Goal: Information Seeking & Learning: Learn about a topic

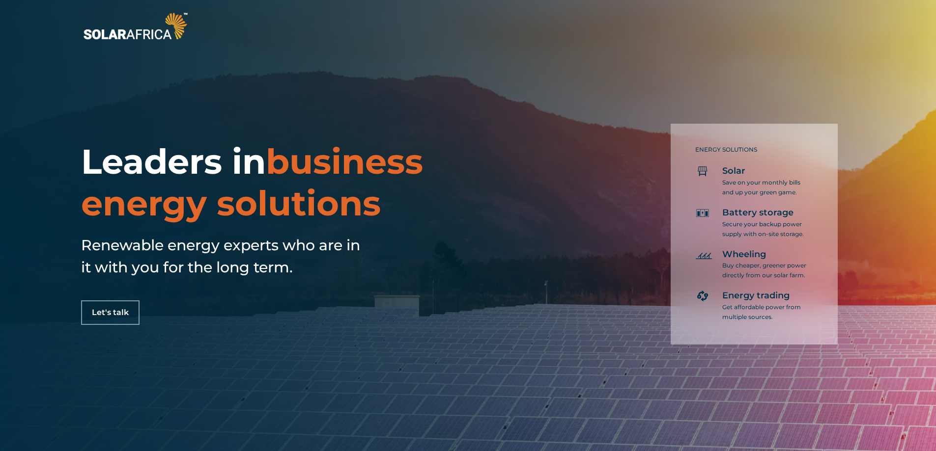
click at [158, 37] on img at bounding box center [135, 26] width 109 height 32
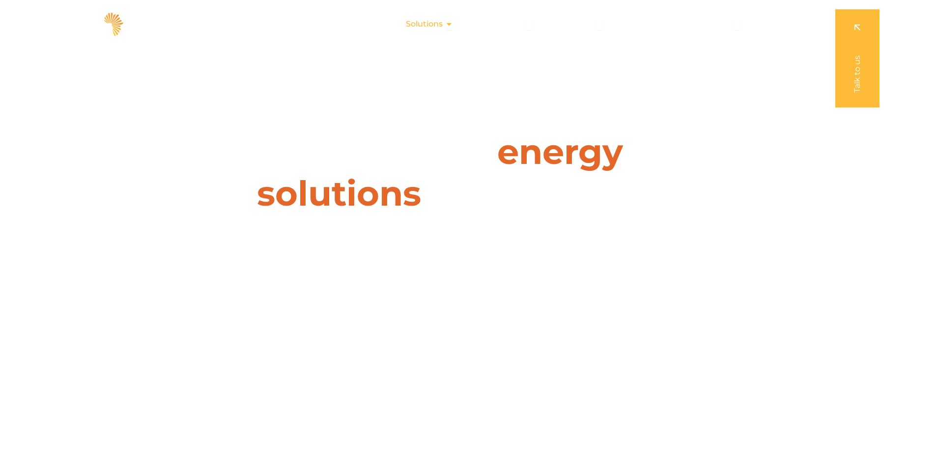
click at [448, 24] on icon "Menu" at bounding box center [449, 24] width 8 height 8
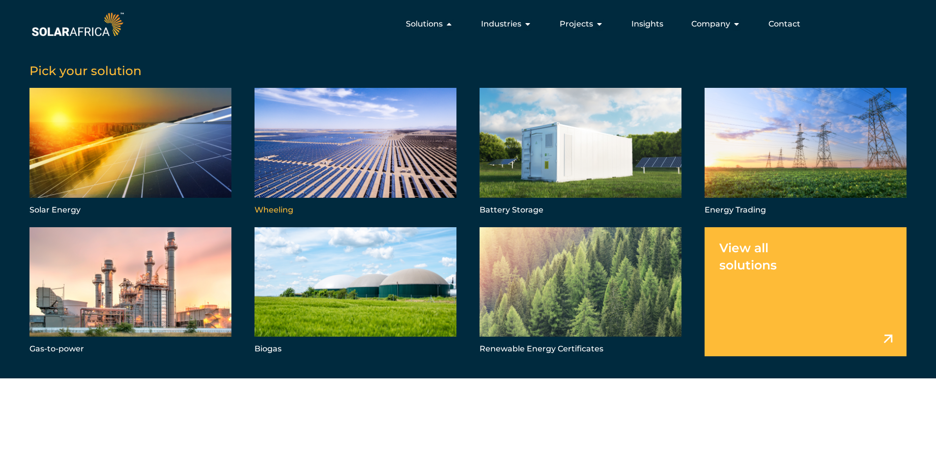
click at [367, 158] on link "Menu" at bounding box center [355, 152] width 202 height 129
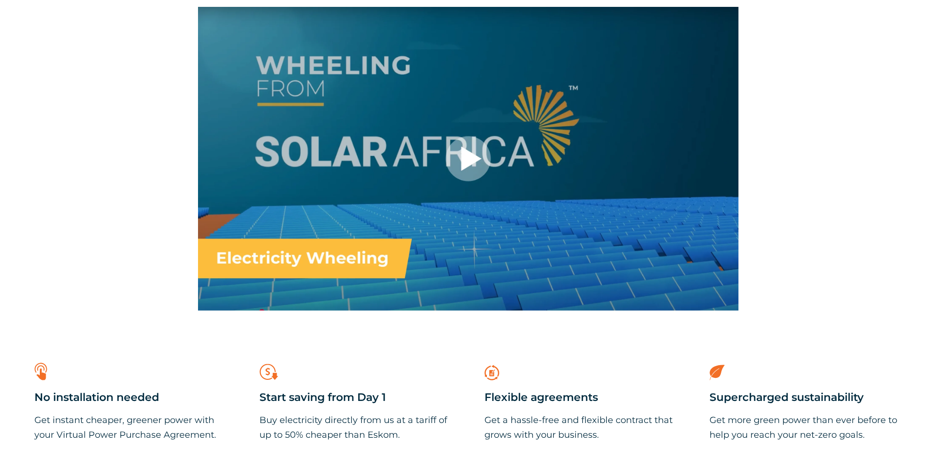
scroll to position [542, 0]
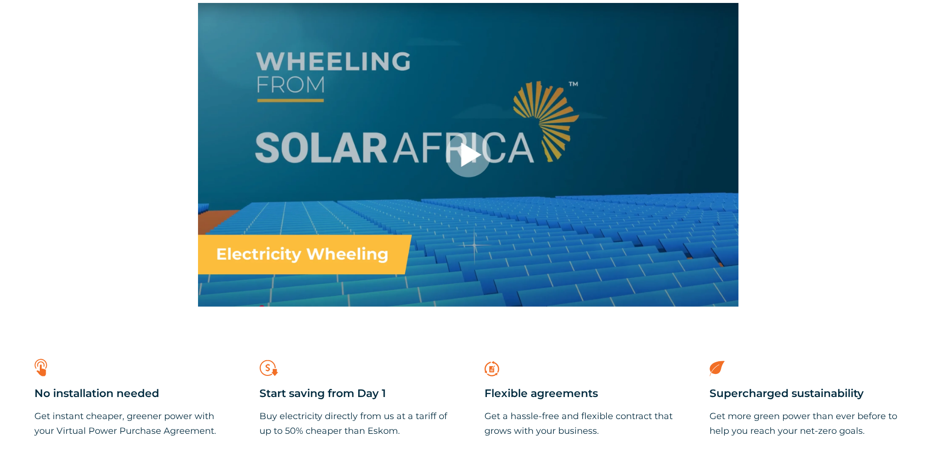
click at [468, 158] on div at bounding box center [468, 155] width 540 height 304
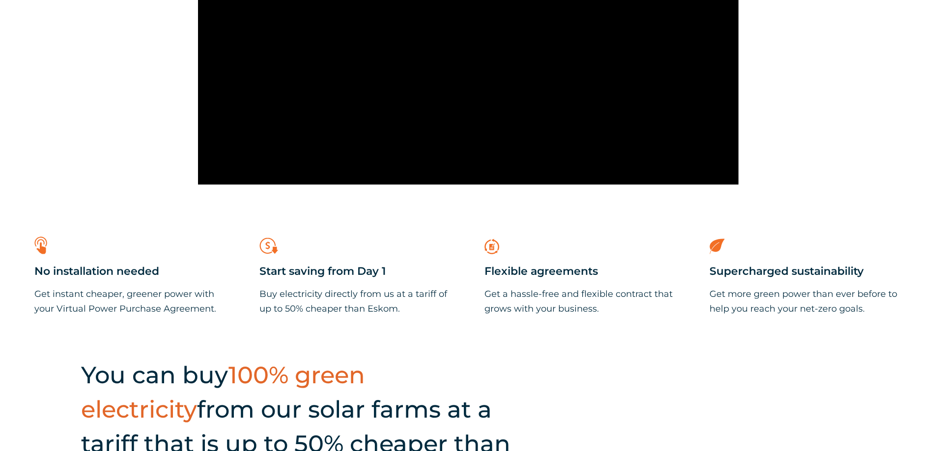
scroll to position [697, 0]
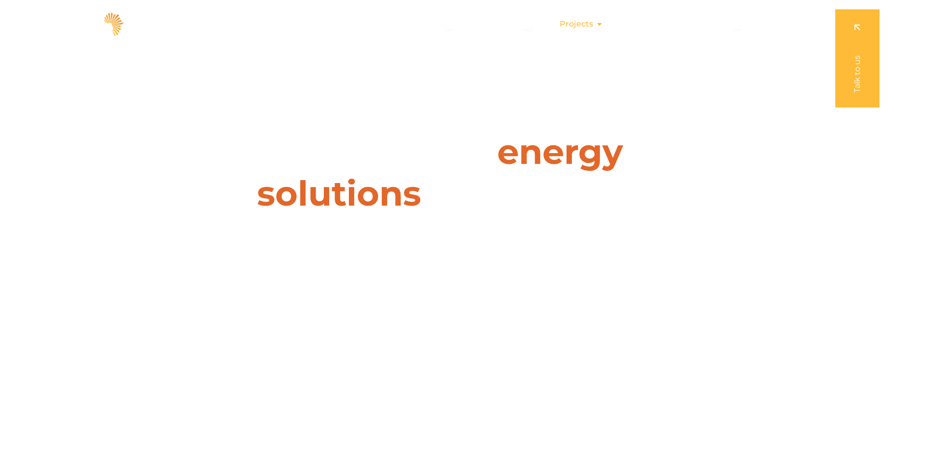
click at [591, 21] on span "Projects" at bounding box center [575, 24] width 33 height 12
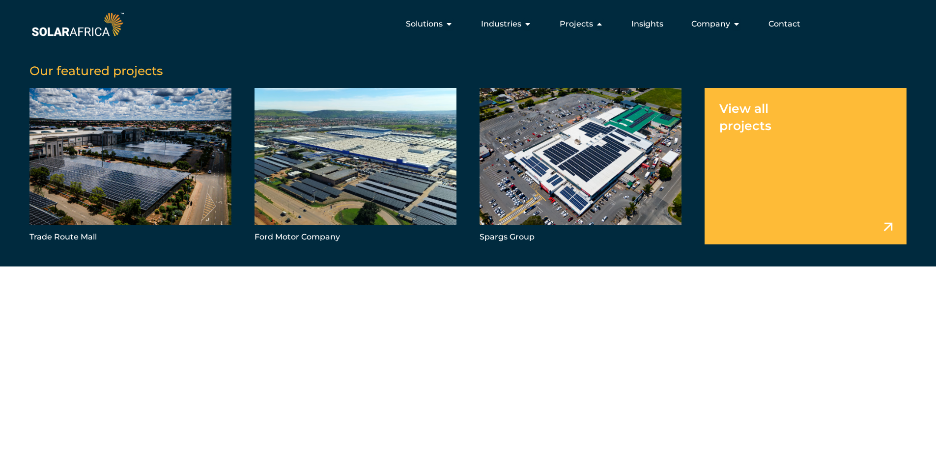
click at [888, 230] on link "Menu" at bounding box center [805, 166] width 202 height 156
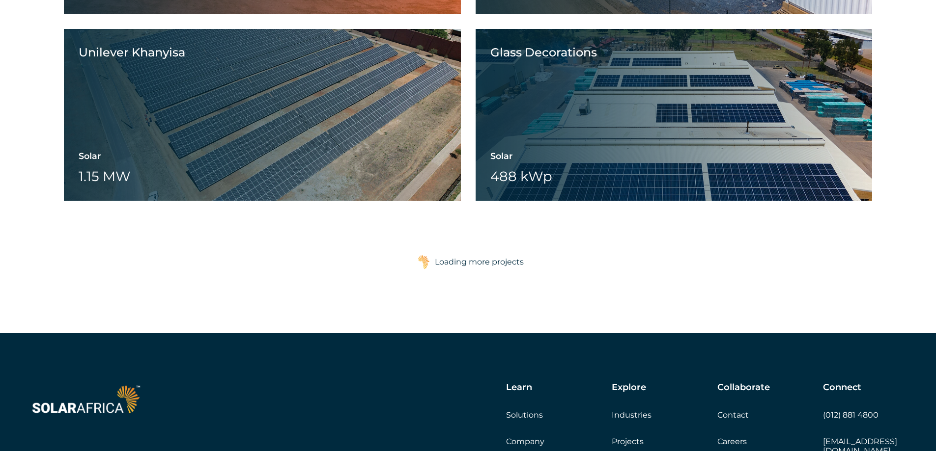
scroll to position [1548, 0]
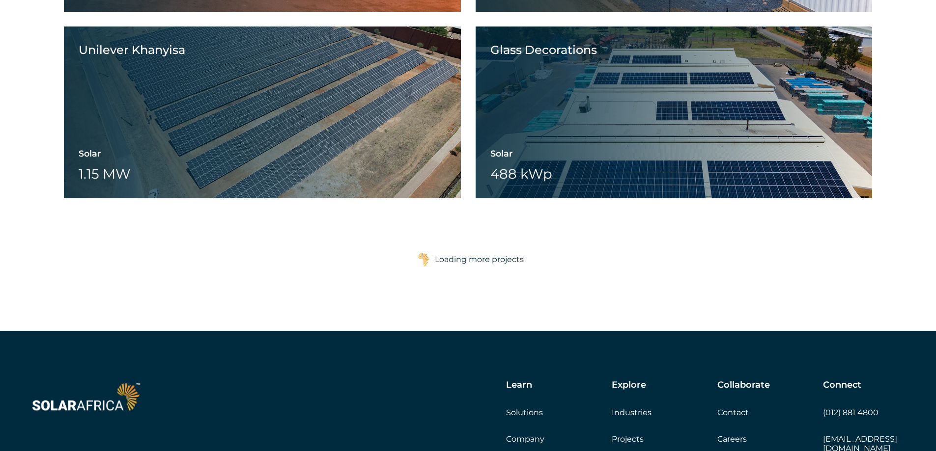
drag, startPoint x: 940, startPoint y: 83, endPoint x: 942, endPoint y: 394, distance: 310.9
click at [480, 263] on div "Loading more projects" at bounding box center [479, 260] width 89 height 20
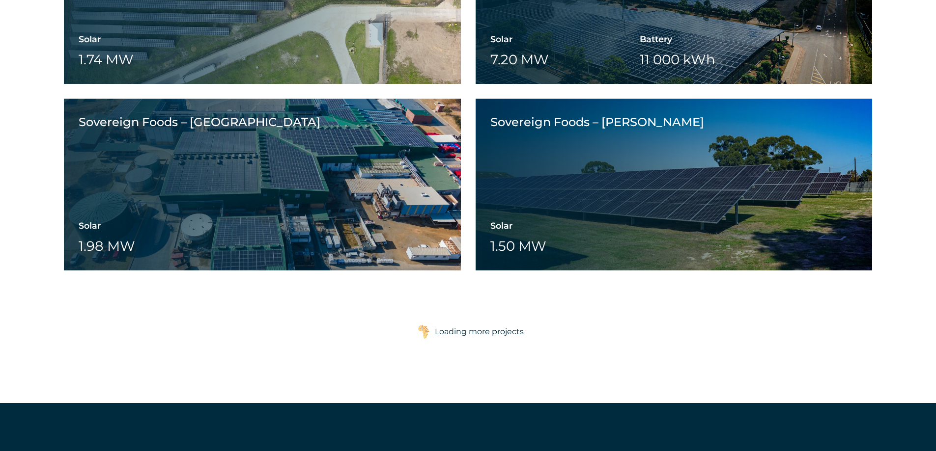
scroll to position [2232, 0]
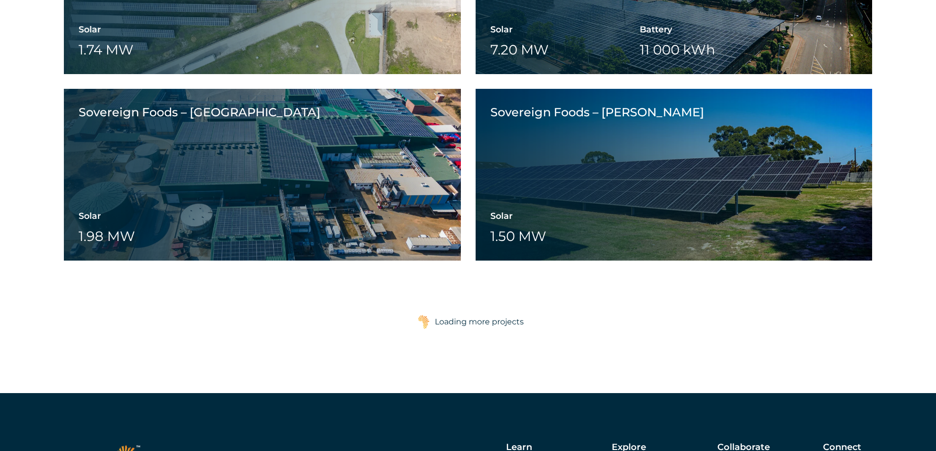
click at [423, 322] on img at bounding box center [423, 322] width 12 height 15
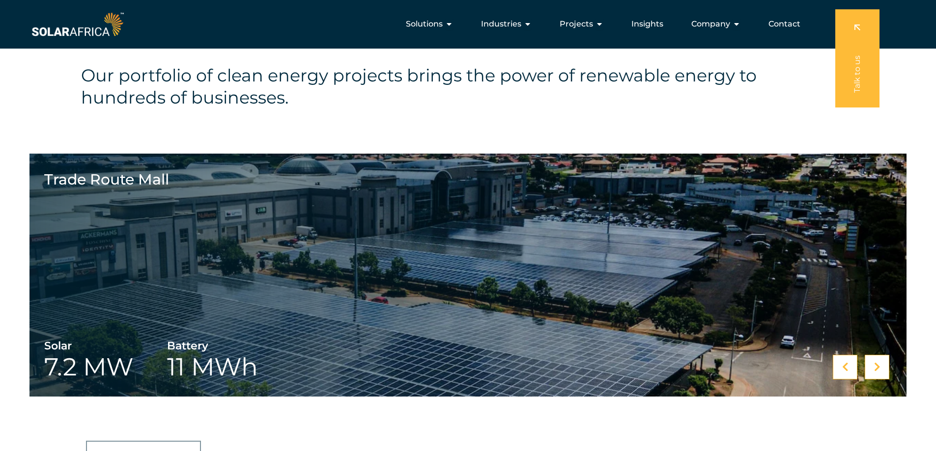
scroll to position [336, 0]
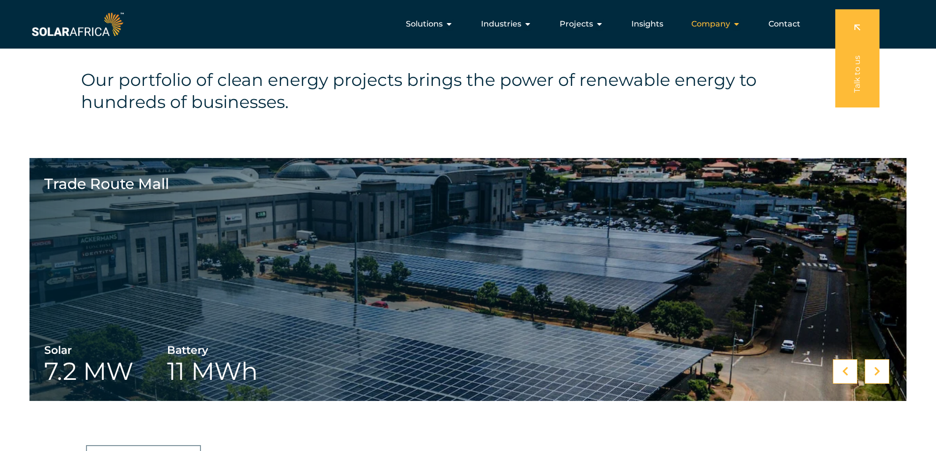
click at [738, 25] on icon "Menu" at bounding box center [736, 24] width 8 height 8
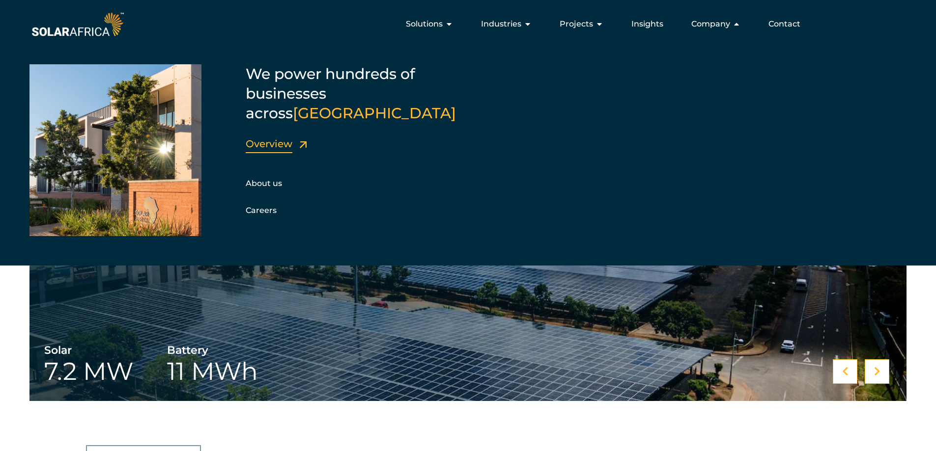
click at [275, 138] on link "Overview" at bounding box center [269, 144] width 47 height 12
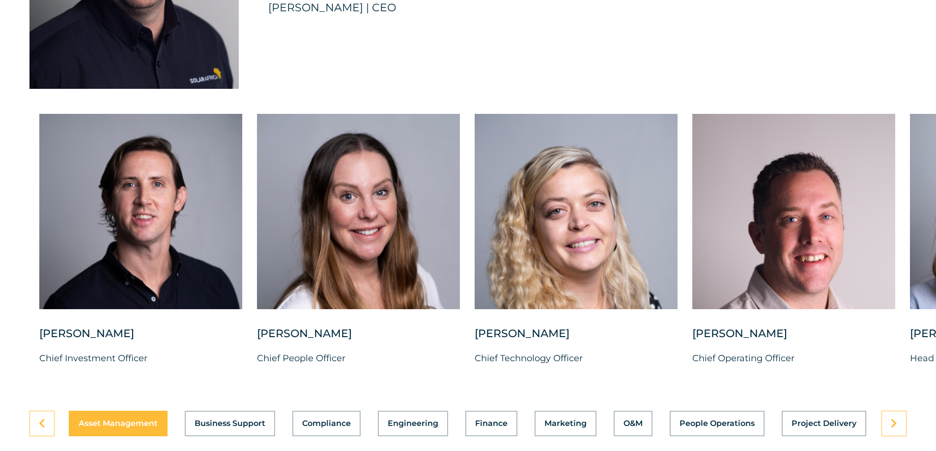
scroll to position [2445, 0]
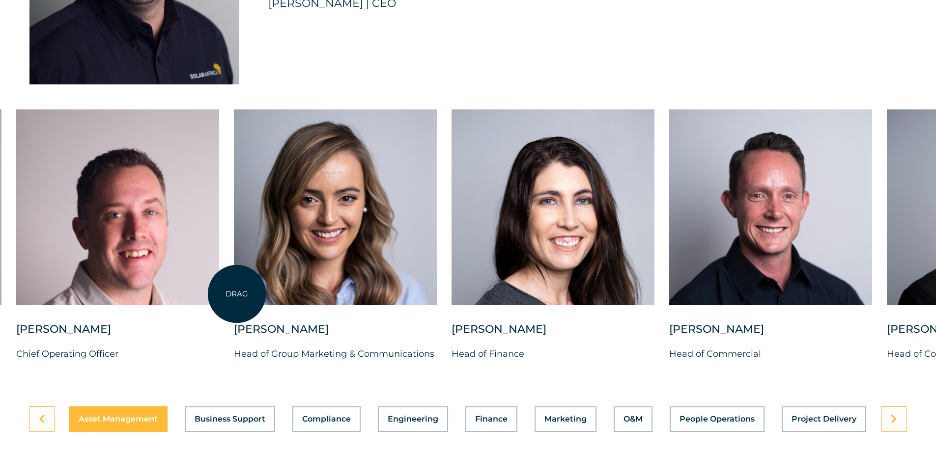
drag, startPoint x: 912, startPoint y: 304, endPoint x: 237, endPoint y: 294, distance: 675.8
click at [237, 294] on div at bounding box center [335, 216] width 203 height 213
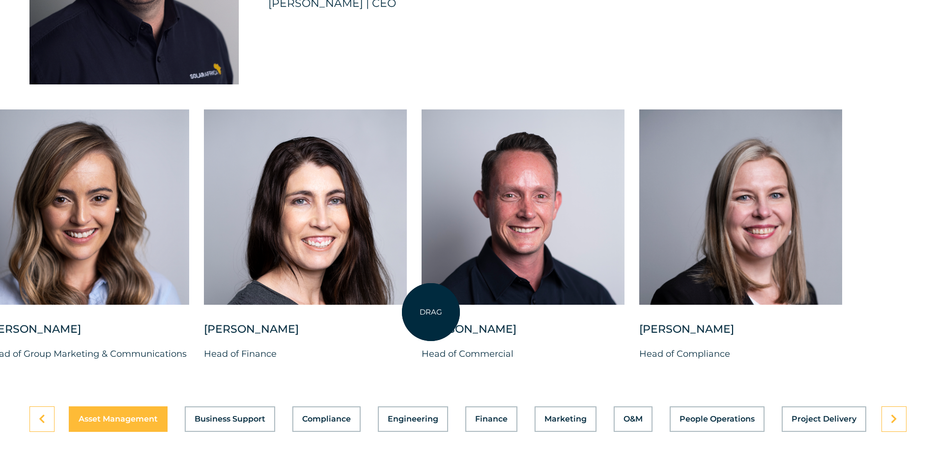
drag, startPoint x: 696, startPoint y: 321, endPoint x: 431, endPoint y: 312, distance: 265.3
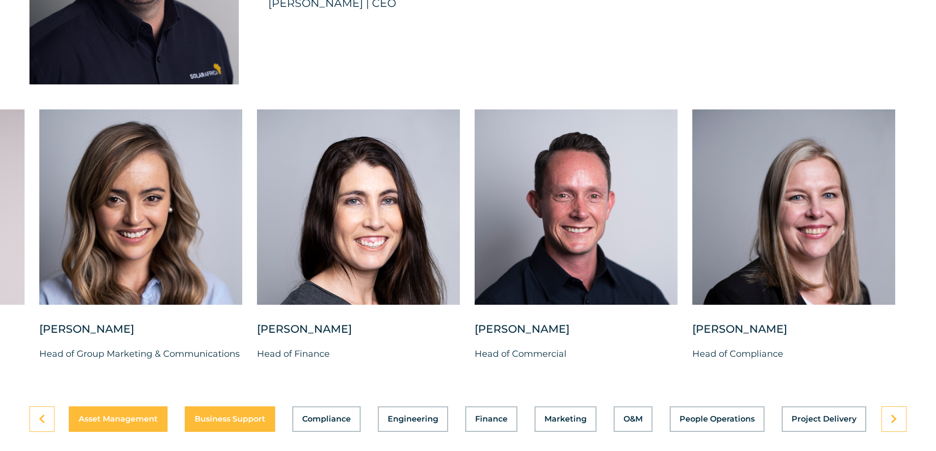
click at [250, 415] on span "Business Support" at bounding box center [229, 419] width 71 height 8
click at [248, 421] on button "Business Support" at bounding box center [230, 420] width 90 height 26
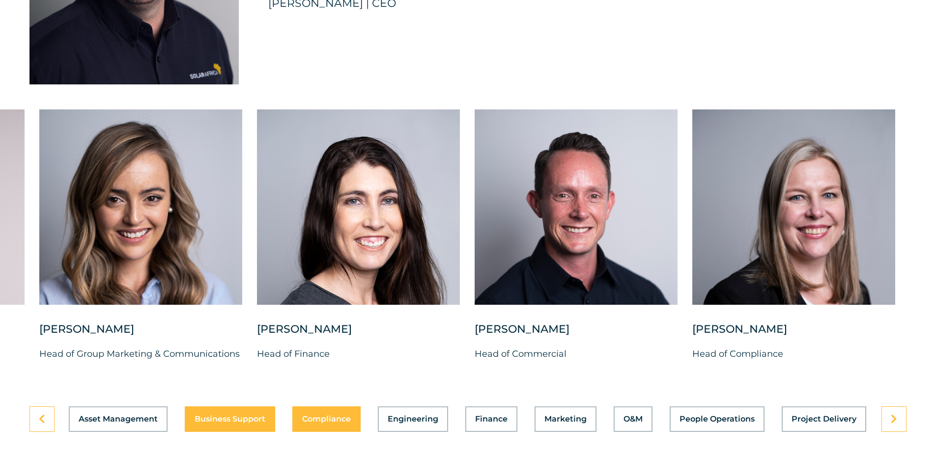
click at [328, 415] on span "Compliance" at bounding box center [326, 419] width 49 height 8
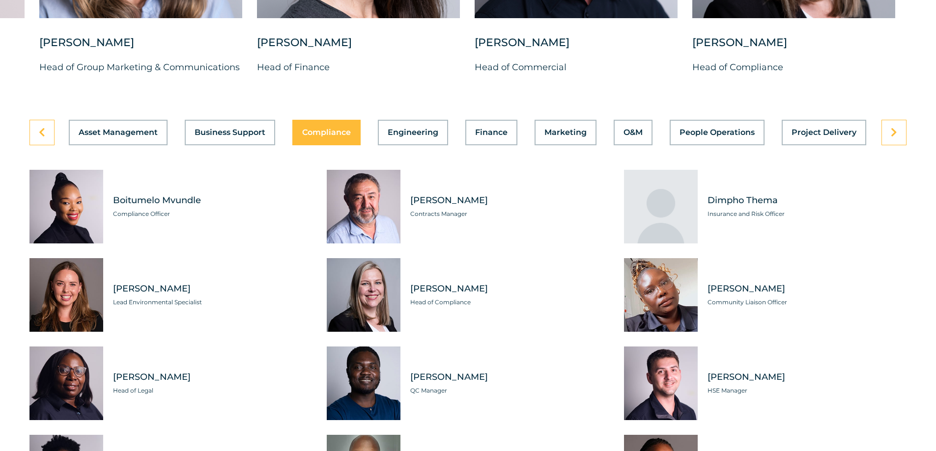
scroll to position [2750, 0]
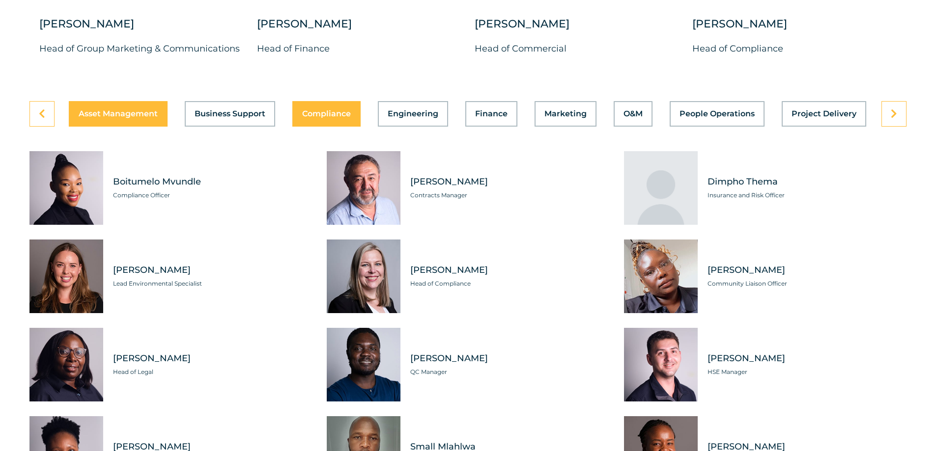
click at [124, 110] on span "Asset Management" at bounding box center [118, 114] width 79 height 8
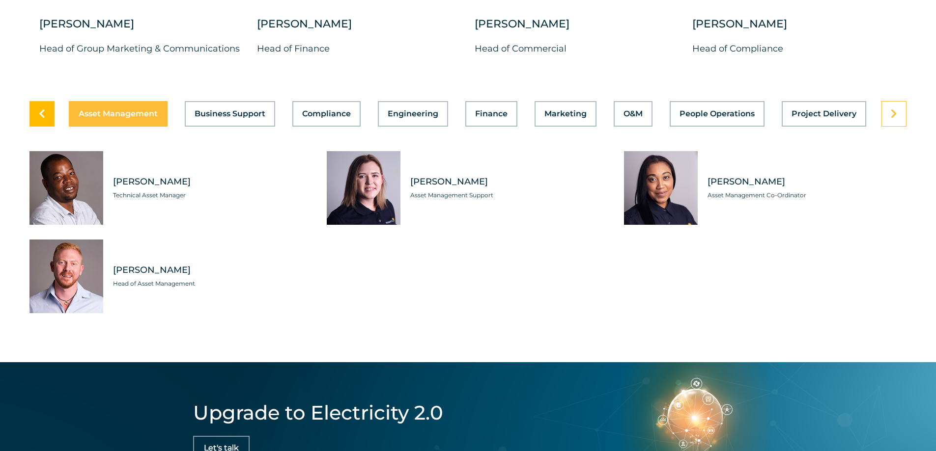
click at [34, 112] on link at bounding box center [41, 114] width 25 height 26
click at [227, 113] on button "Business Support" at bounding box center [230, 114] width 90 height 26
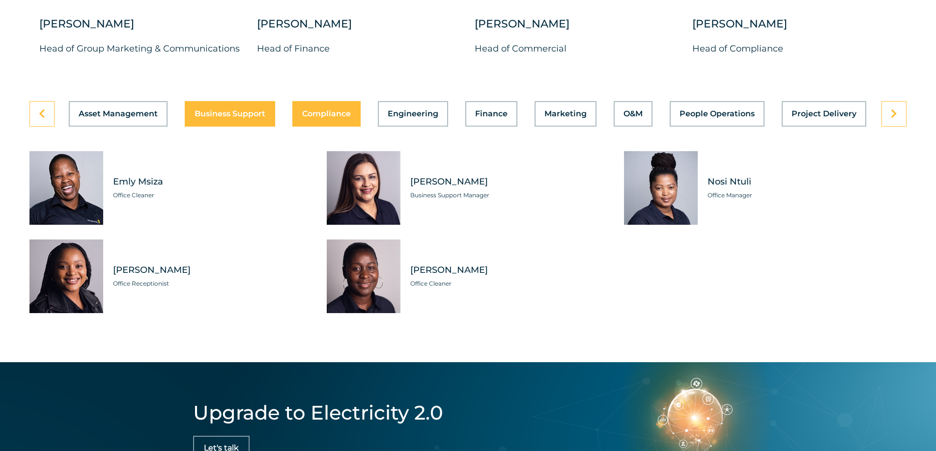
click at [322, 110] on span "Compliance" at bounding box center [326, 114] width 49 height 8
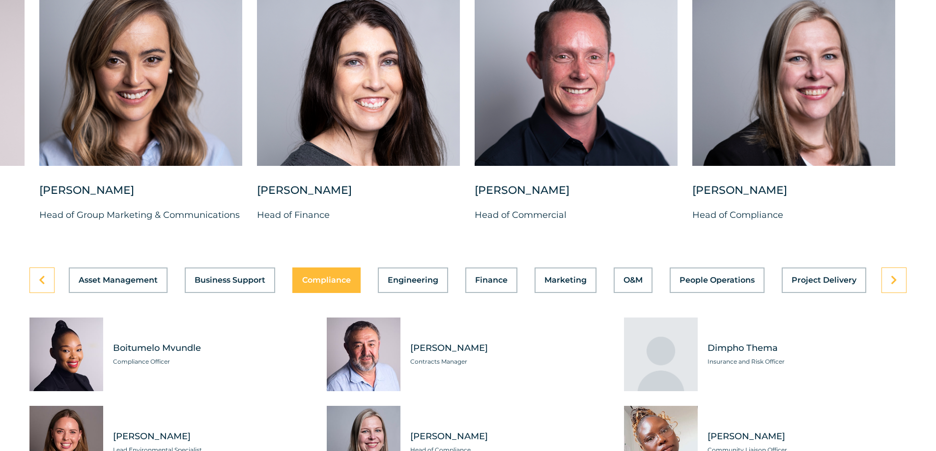
scroll to position [2620, 0]
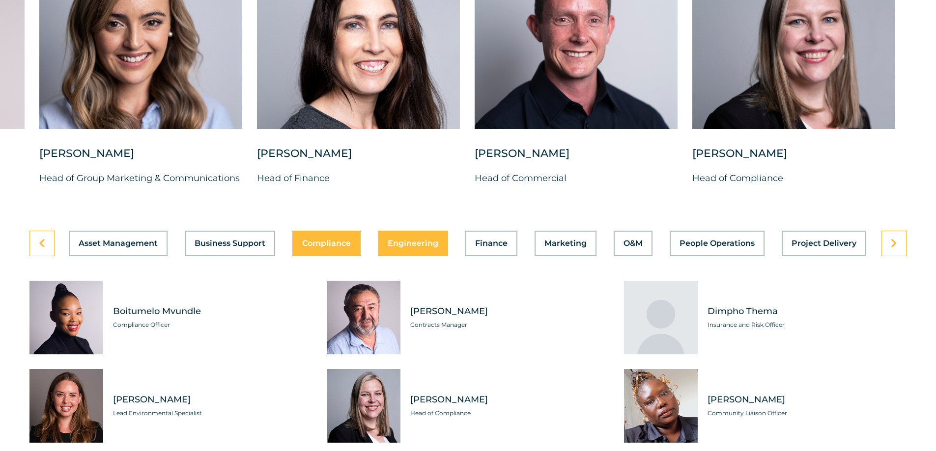
click at [417, 240] on span "Engineering" at bounding box center [412, 244] width 51 height 8
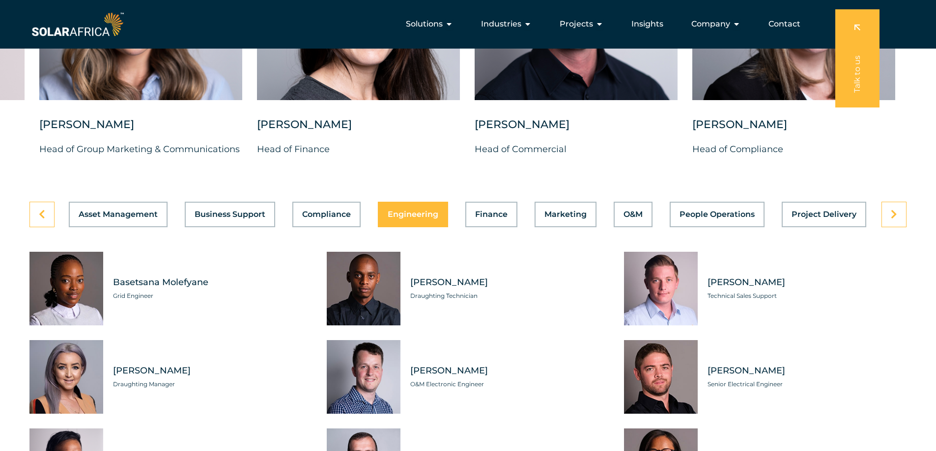
scroll to position [2645, 0]
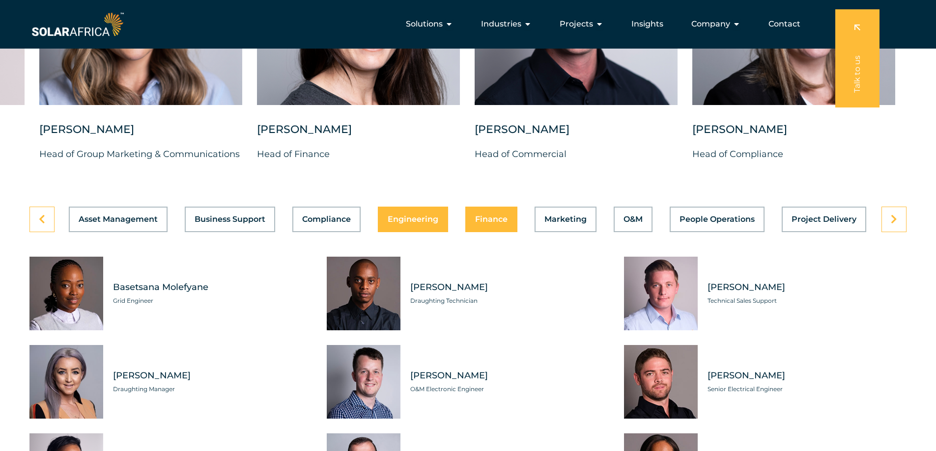
click at [488, 216] on span "Finance" at bounding box center [491, 220] width 32 height 8
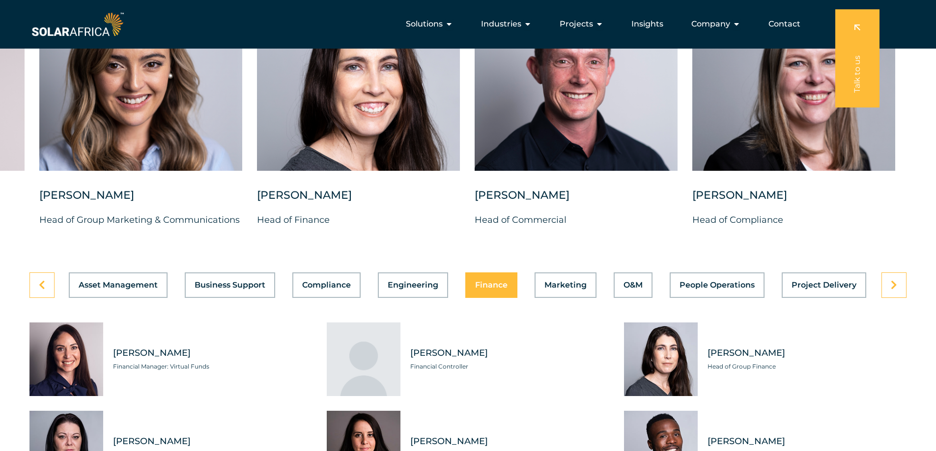
scroll to position [2574, 0]
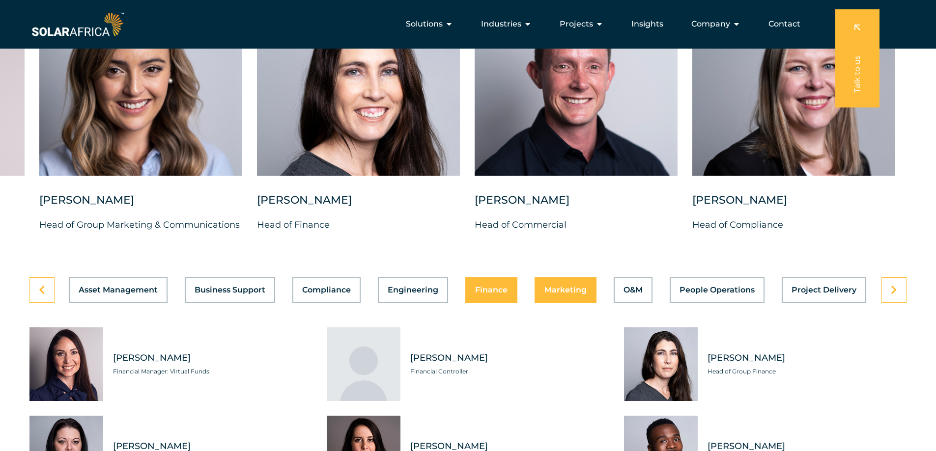
click at [572, 290] on button "Marketing" at bounding box center [565, 290] width 62 height 26
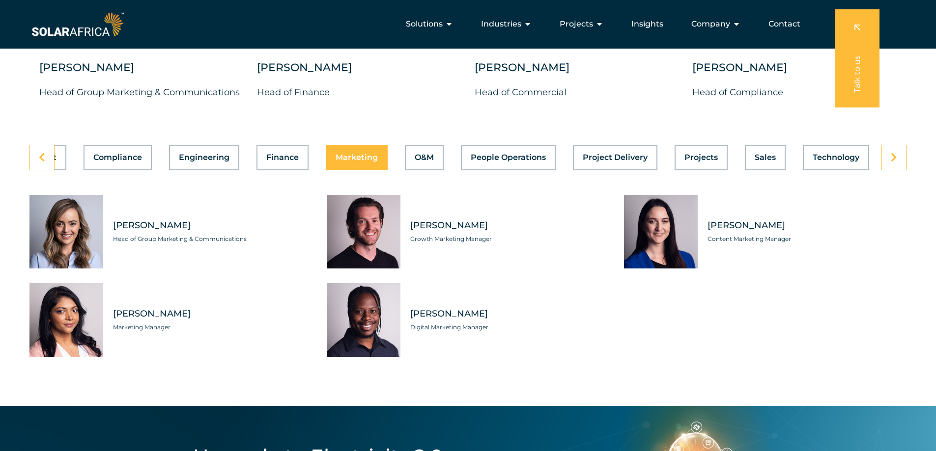
scroll to position [2684, 0]
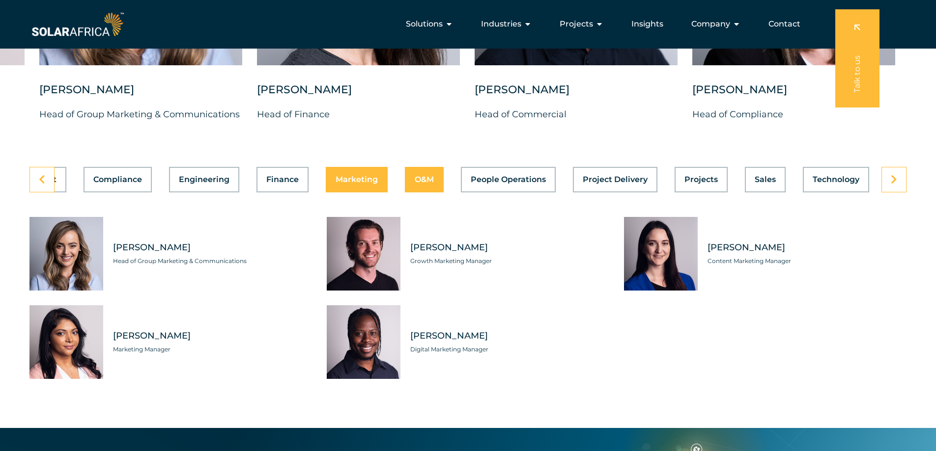
click at [438, 181] on button "O&M" at bounding box center [424, 180] width 39 height 26
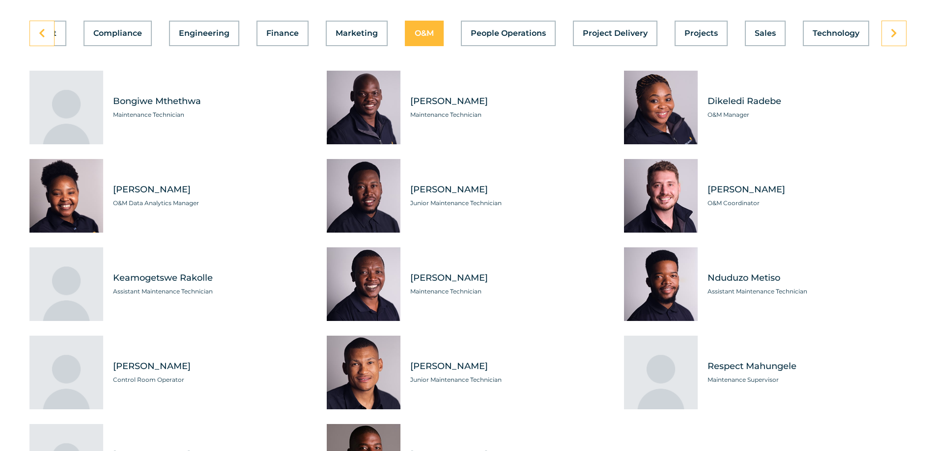
scroll to position [2836, 0]
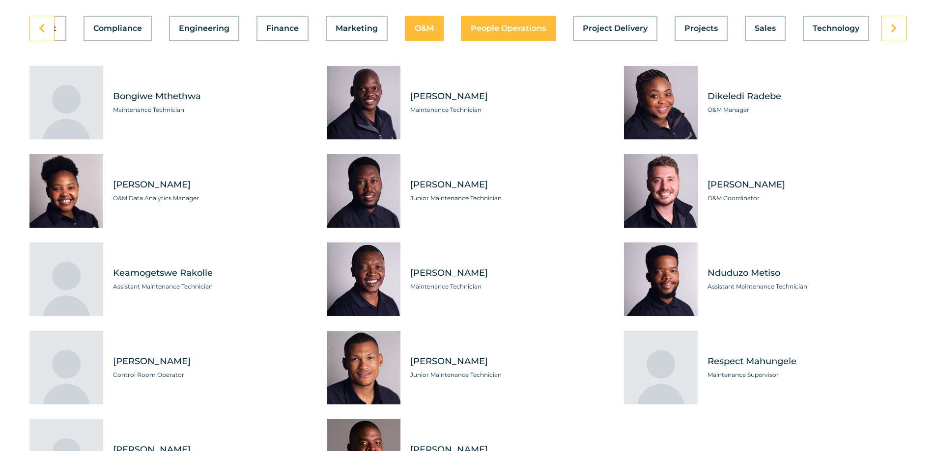
click at [510, 25] on span "People Operations" at bounding box center [507, 29] width 75 height 8
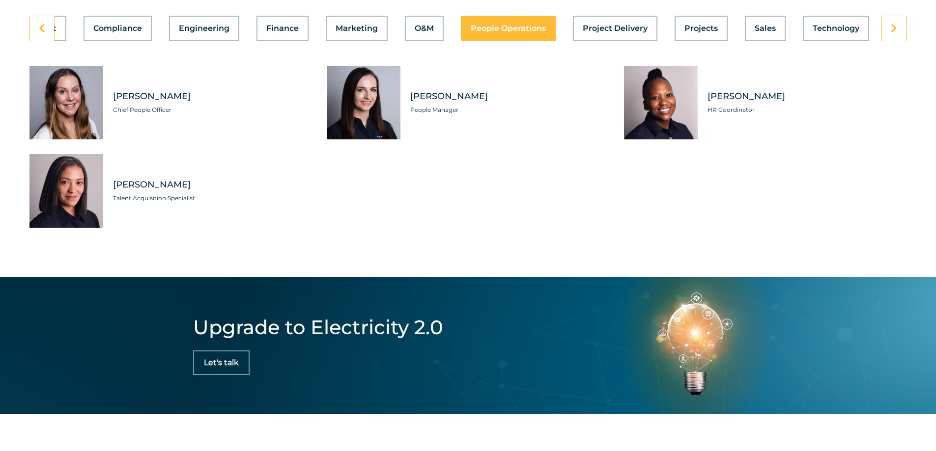
scroll to position [0, 209]
click at [610, 25] on span "Project Delivery" at bounding box center [614, 29] width 65 height 8
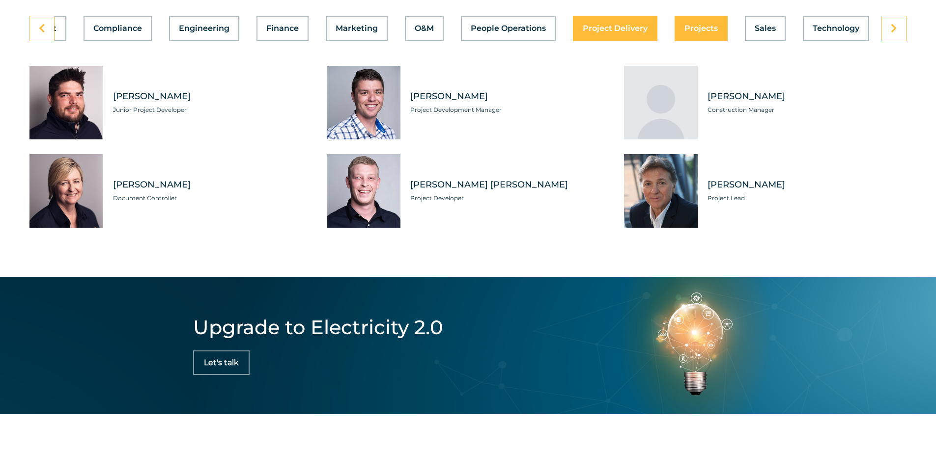
click at [696, 25] on span "Projects" at bounding box center [700, 29] width 33 height 8
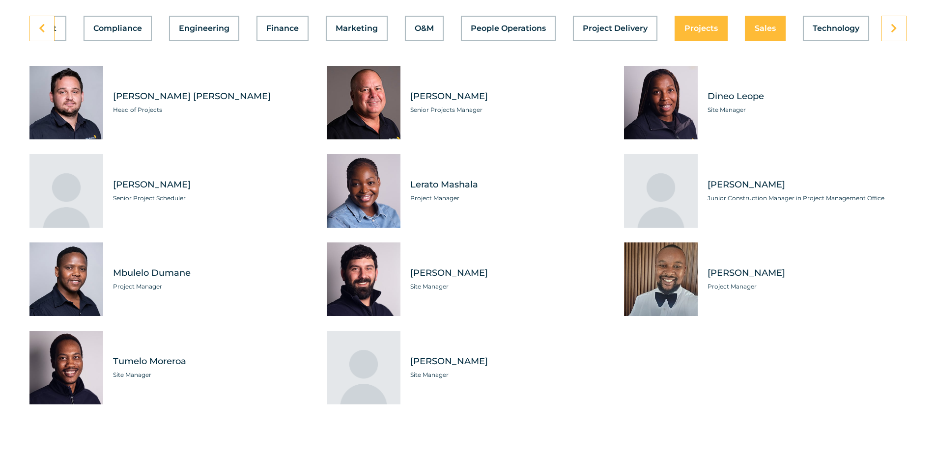
click at [755, 25] on span "Sales" at bounding box center [764, 29] width 21 height 8
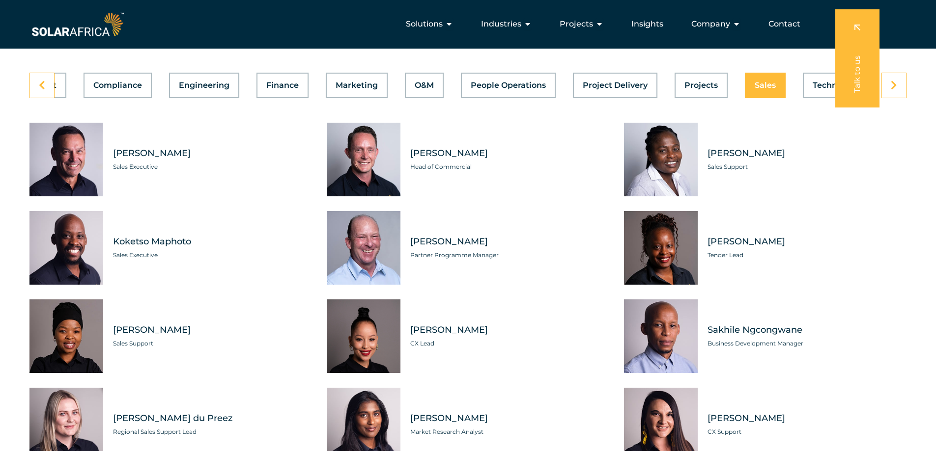
scroll to position [2774, 0]
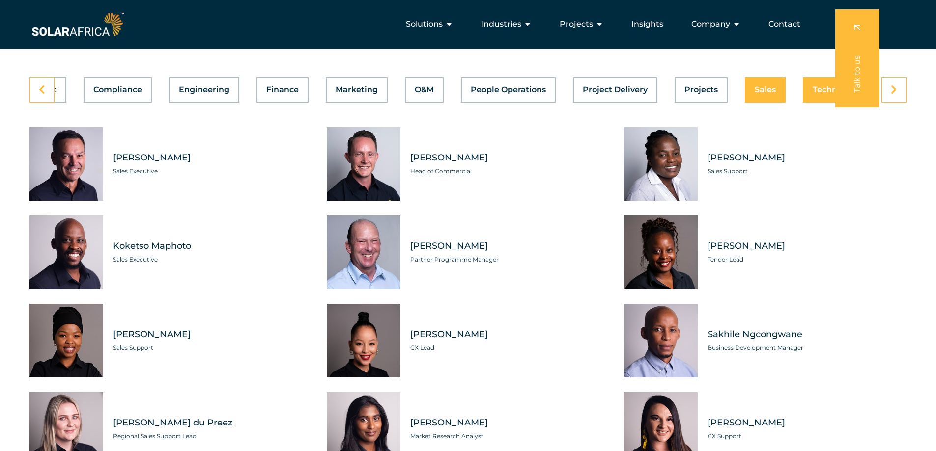
click at [823, 86] on span "Technology" at bounding box center [835, 90] width 47 height 8
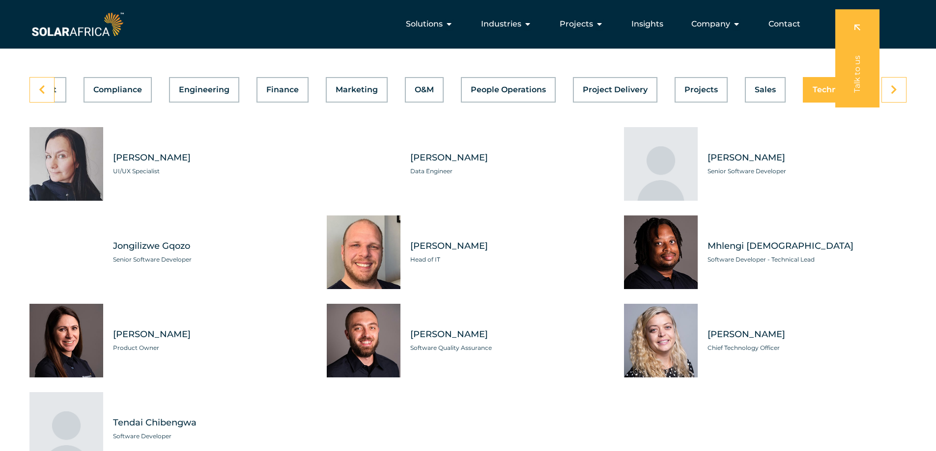
scroll to position [0, 209]
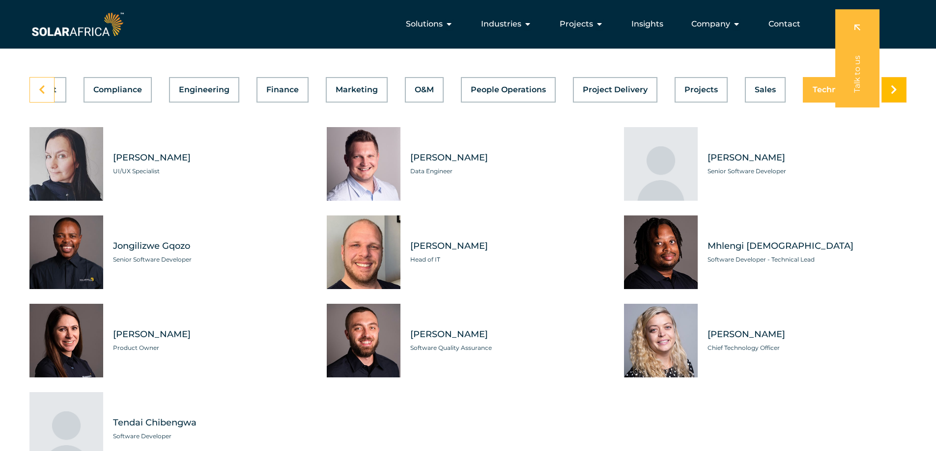
click at [892, 91] on link at bounding box center [893, 90] width 25 height 26
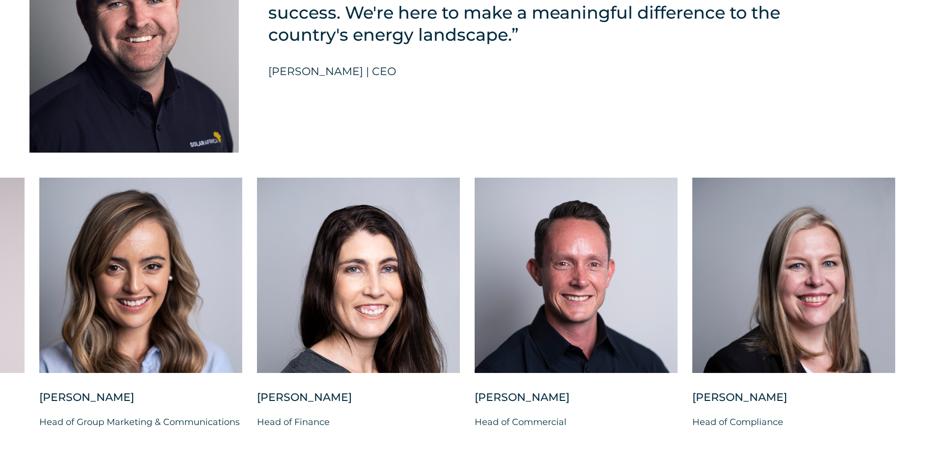
scroll to position [2381, 0]
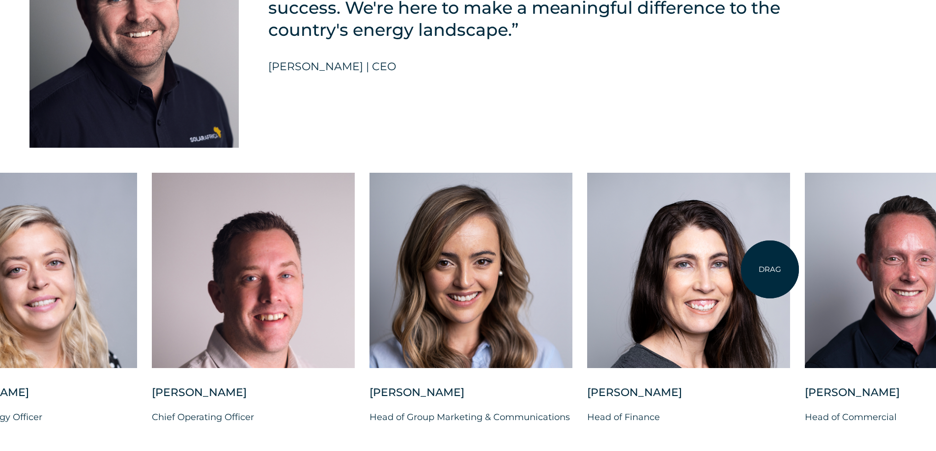
drag, startPoint x: 440, startPoint y: 296, endPoint x: 787, endPoint y: 266, distance: 348.5
click at [787, 266] on div at bounding box center [688, 270] width 203 height 195
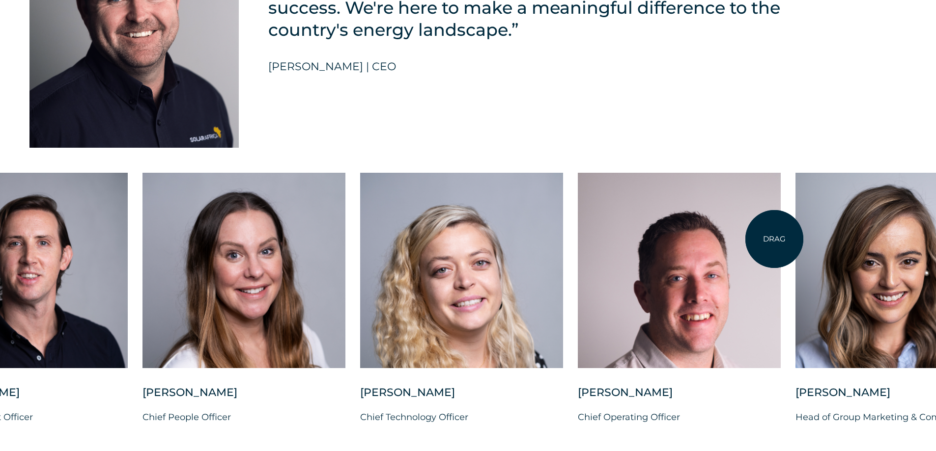
drag, startPoint x: 453, startPoint y: 278, endPoint x: 774, endPoint y: 239, distance: 323.0
click at [774, 239] on div at bounding box center [679, 270] width 203 height 195
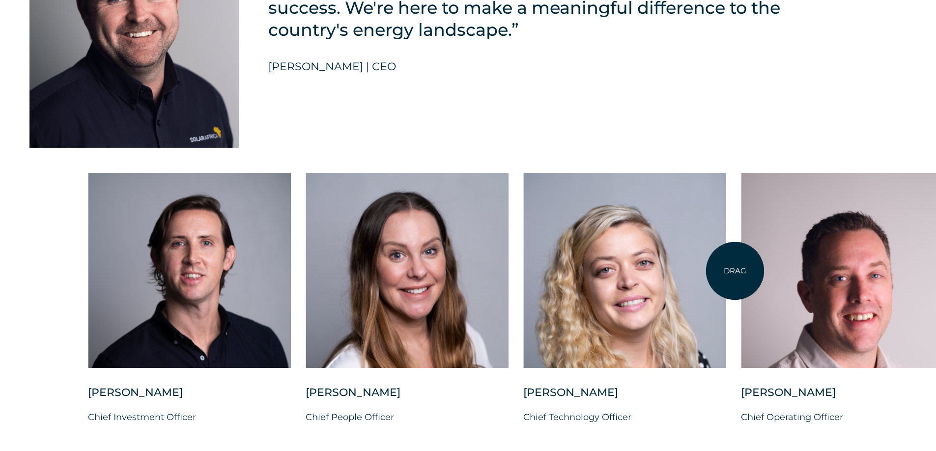
drag, startPoint x: 491, startPoint y: 270, endPoint x: 735, endPoint y: 271, distance: 244.1
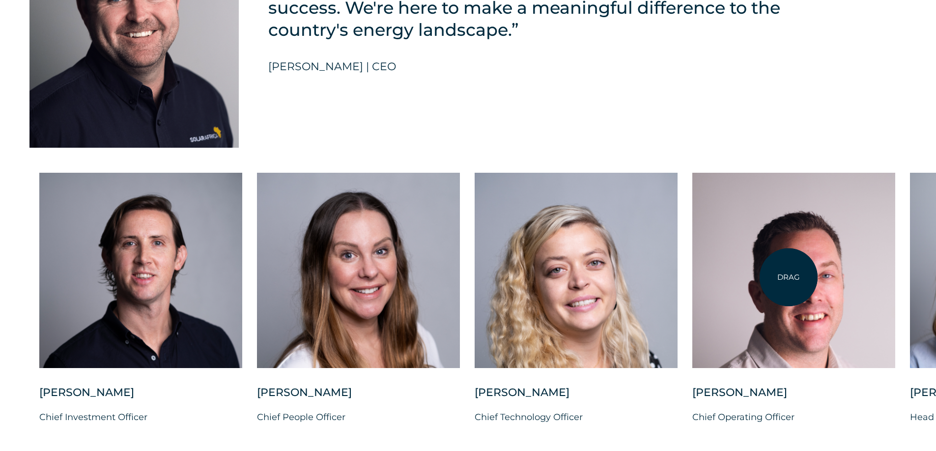
click at [788, 277] on div at bounding box center [793, 270] width 203 height 195
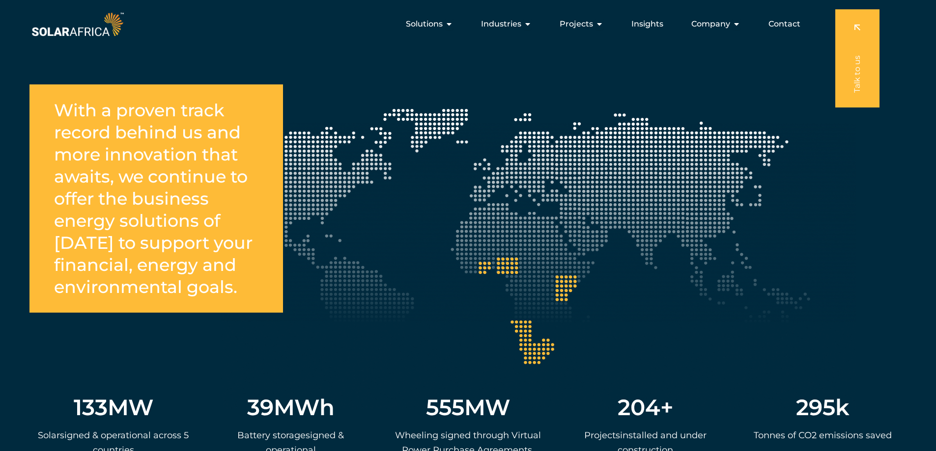
scroll to position [1664, 0]
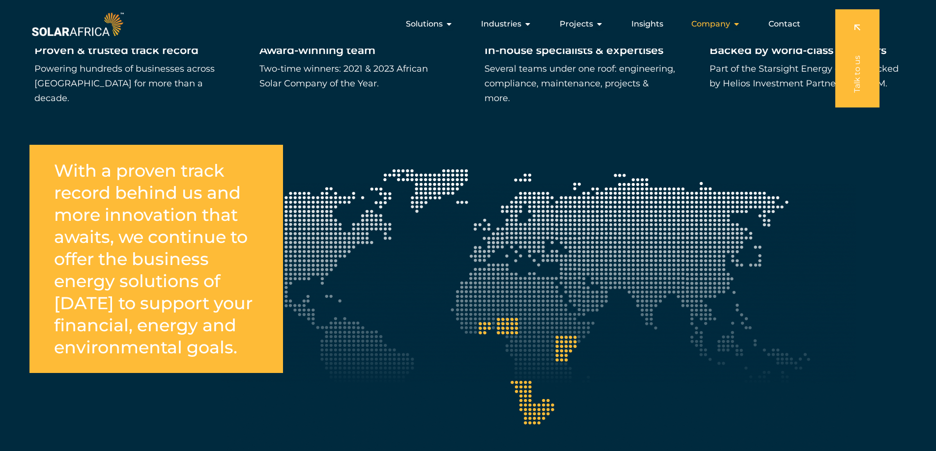
click at [738, 29] on button "Close Company Open Company" at bounding box center [736, 24] width 8 height 12
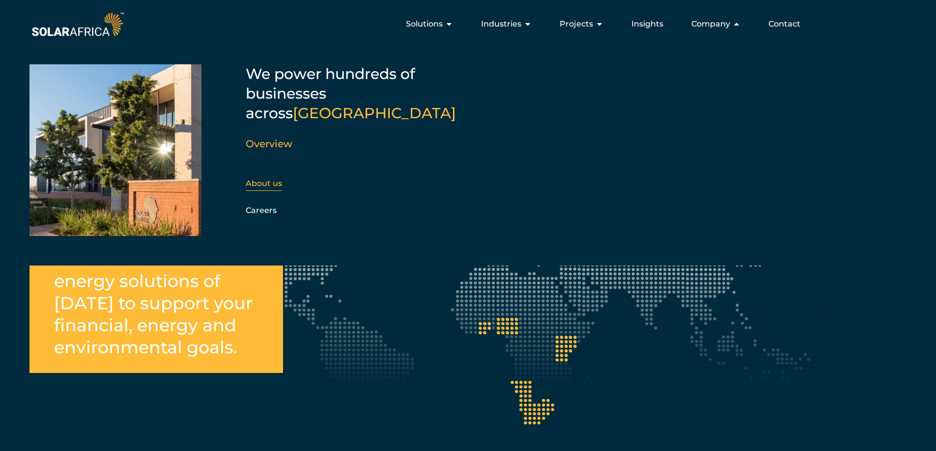
click at [273, 179] on link "About us" at bounding box center [264, 183] width 36 height 9
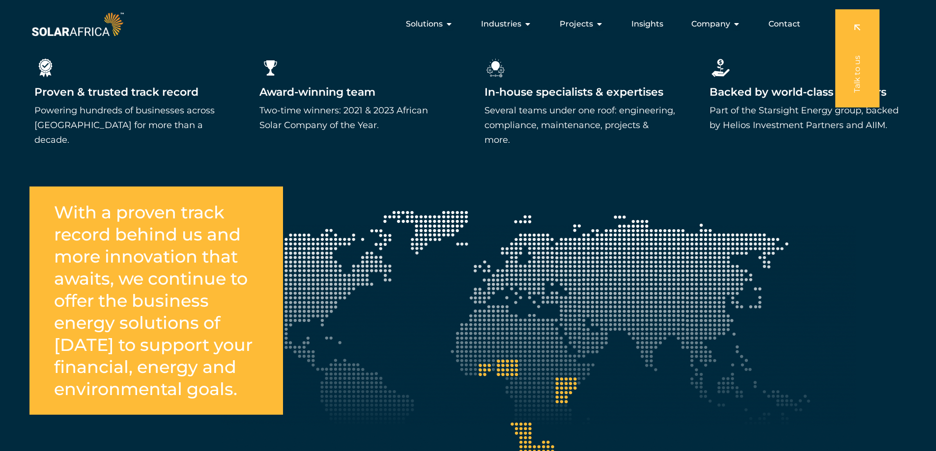
scroll to position [1552, 0]
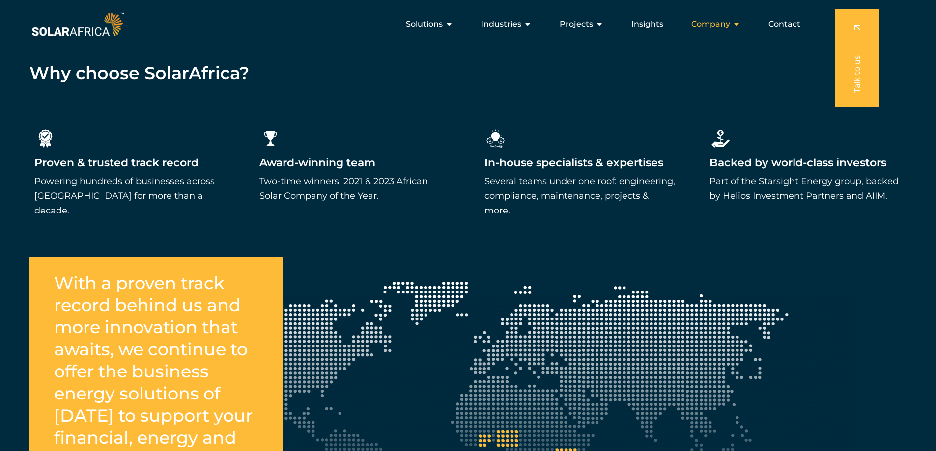
click at [717, 24] on span "Company" at bounding box center [710, 24] width 39 height 12
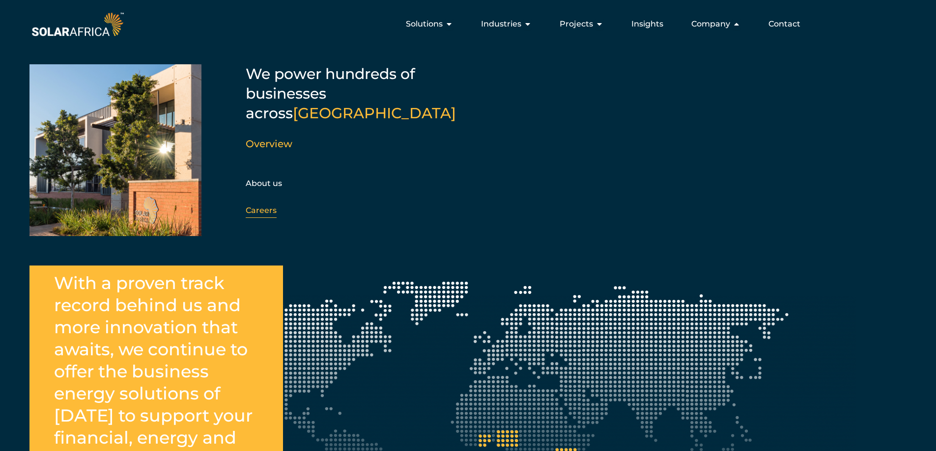
click at [271, 206] on link "Careers" at bounding box center [261, 210] width 31 height 9
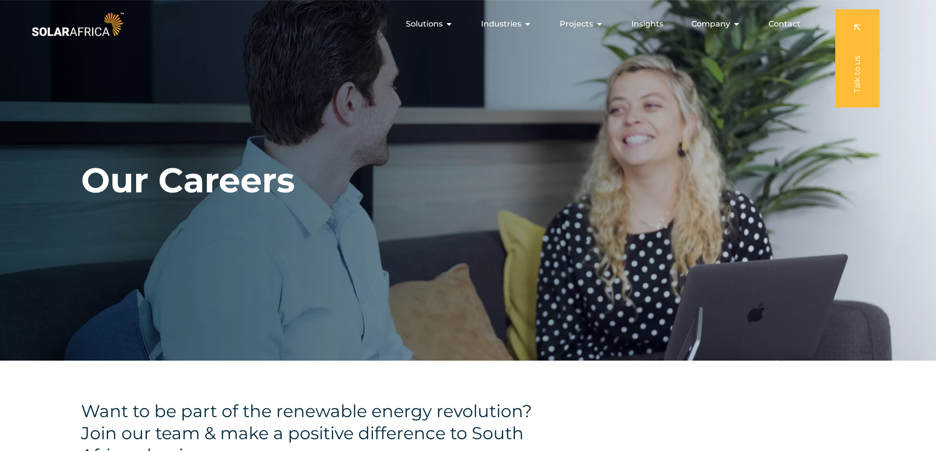
click at [642, 24] on span "Insights" at bounding box center [647, 24] width 32 height 12
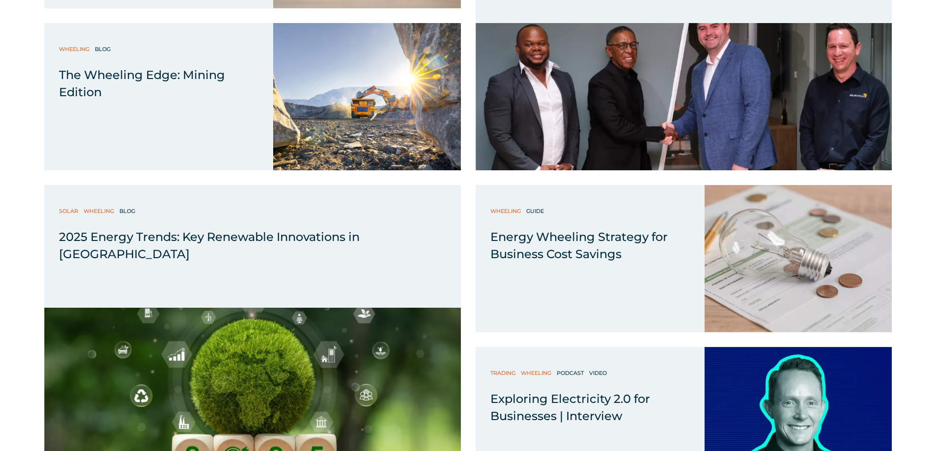
scroll to position [1135, 0]
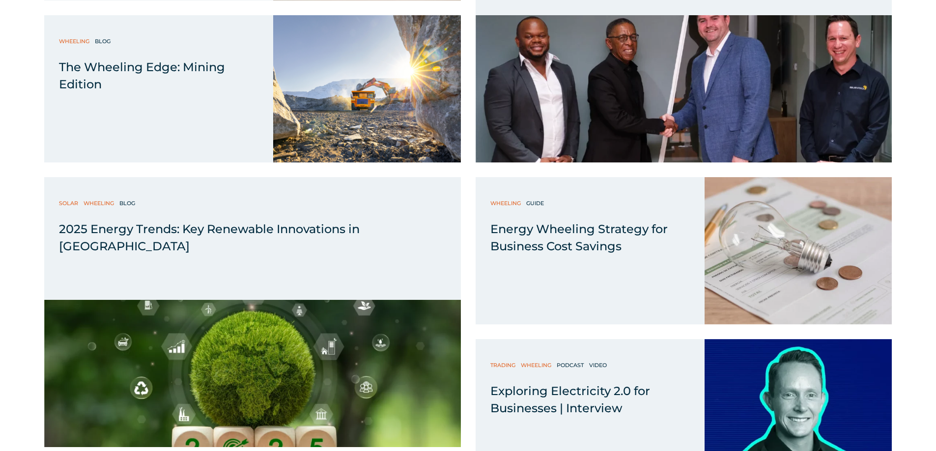
drag, startPoint x: 0, startPoint y: 0, endPoint x: 942, endPoint y: 95, distance: 947.2
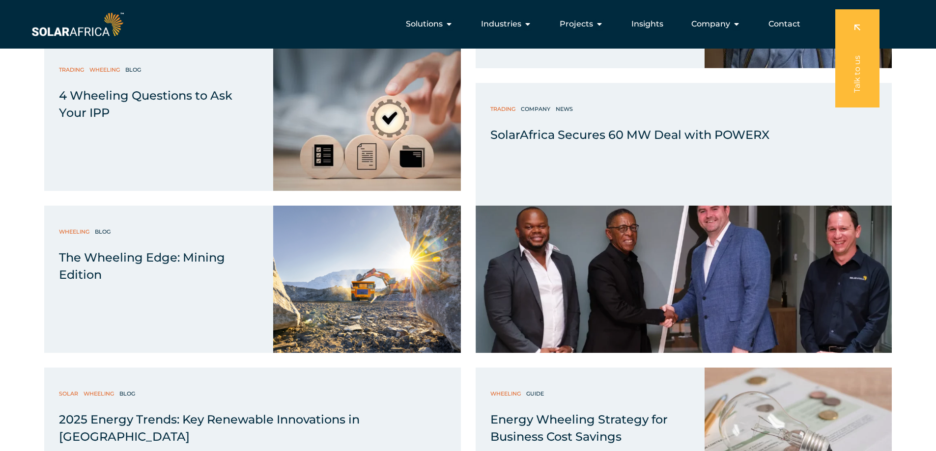
scroll to position [905, 0]
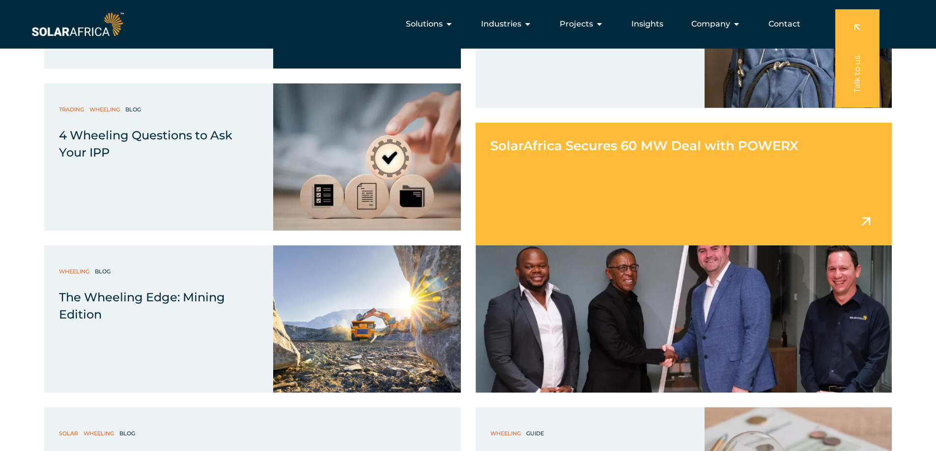
click at [668, 290] on img at bounding box center [683, 319] width 416 height 147
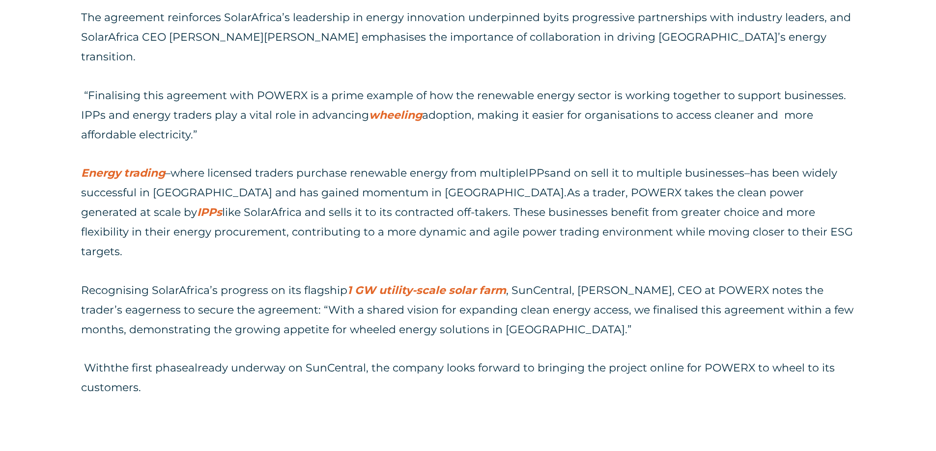
scroll to position [687, 0]
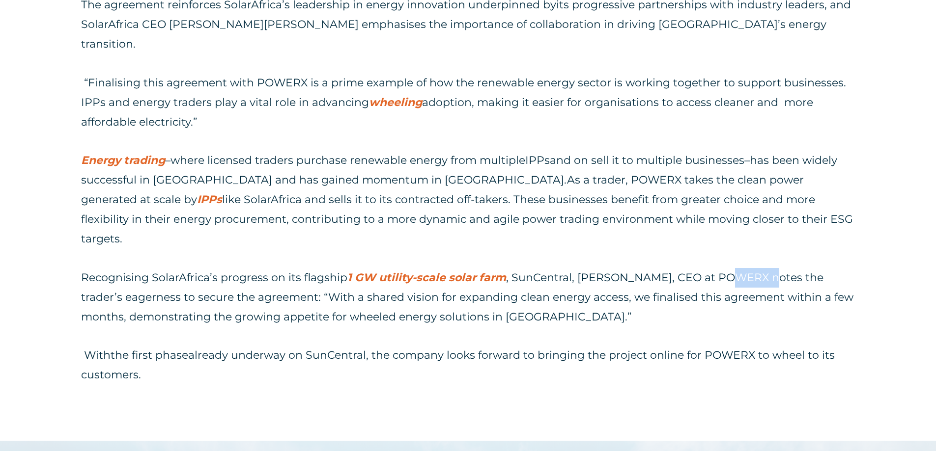
drag, startPoint x: 768, startPoint y: 238, endPoint x: 717, endPoint y: 237, distance: 50.1
click at [717, 271] on span "Recognising SolarAfrica’s progress on its flagship 1 GW utility-scale solar far…" at bounding box center [467, 297] width 772 height 53
copy span "POWERX"
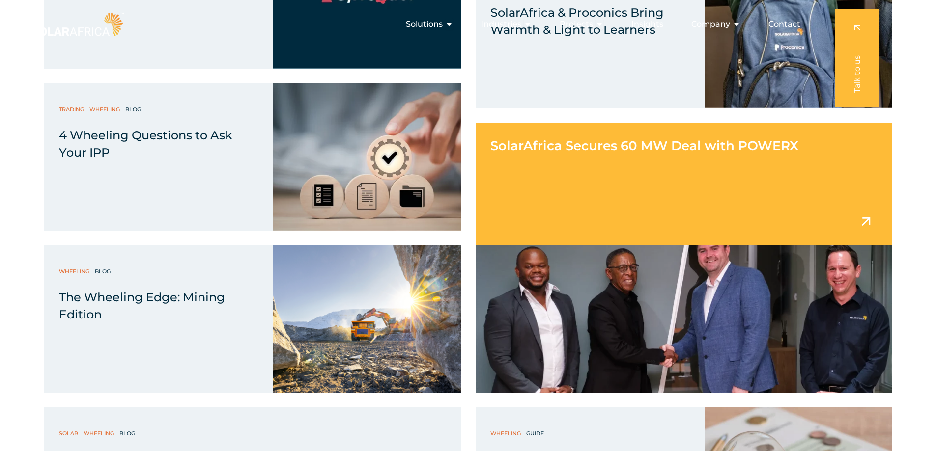
click at [636, 285] on img at bounding box center [683, 319] width 416 height 147
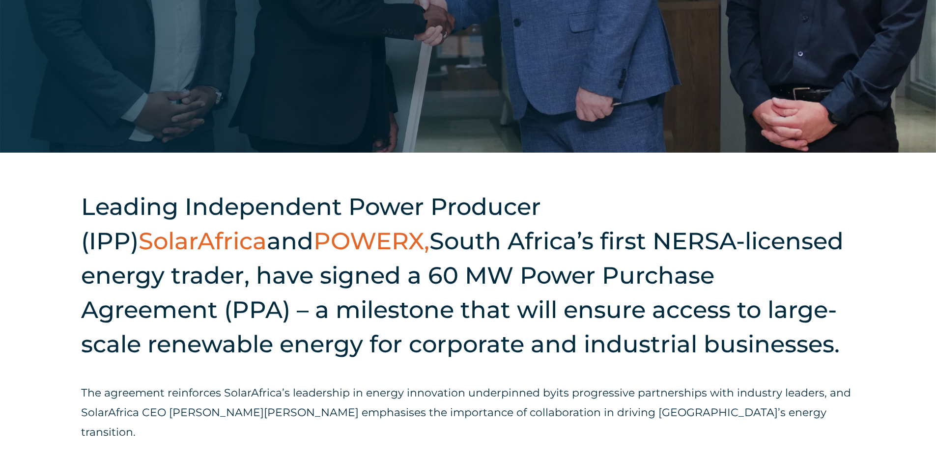
scroll to position [313, 0]
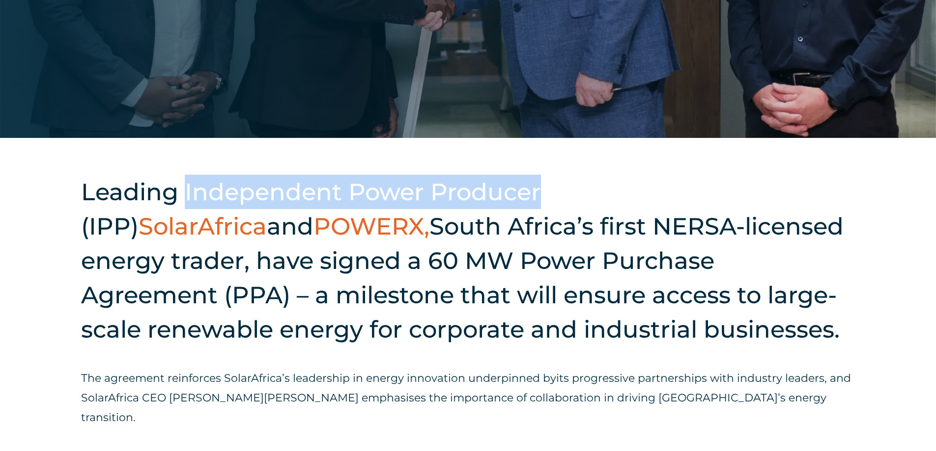
drag, startPoint x: 543, startPoint y: 196, endPoint x: 186, endPoint y: 185, distance: 357.2
click at [186, 185] on h2 "Leading Independent Power Producer (IPP) SolarAfrica and POWERX, South Africa’s…" at bounding box center [467, 261] width 773 height 172
copy h2 "Independent Power Producer"
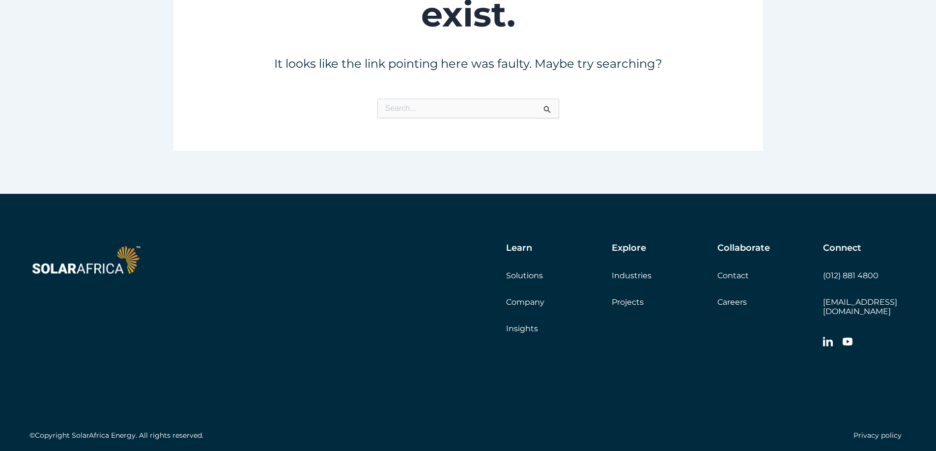
scroll to position [125, 0]
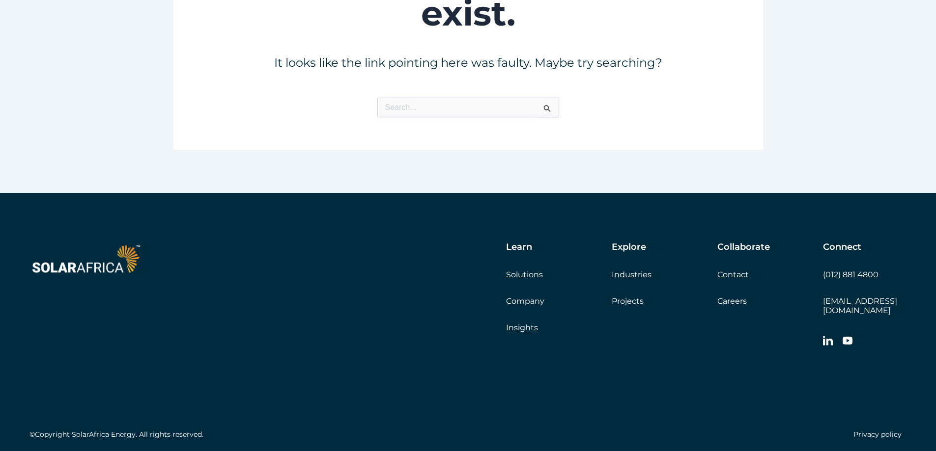
click at [533, 299] on link "Company" at bounding box center [525, 301] width 38 height 9
